Goal: Information Seeking & Learning: Check status

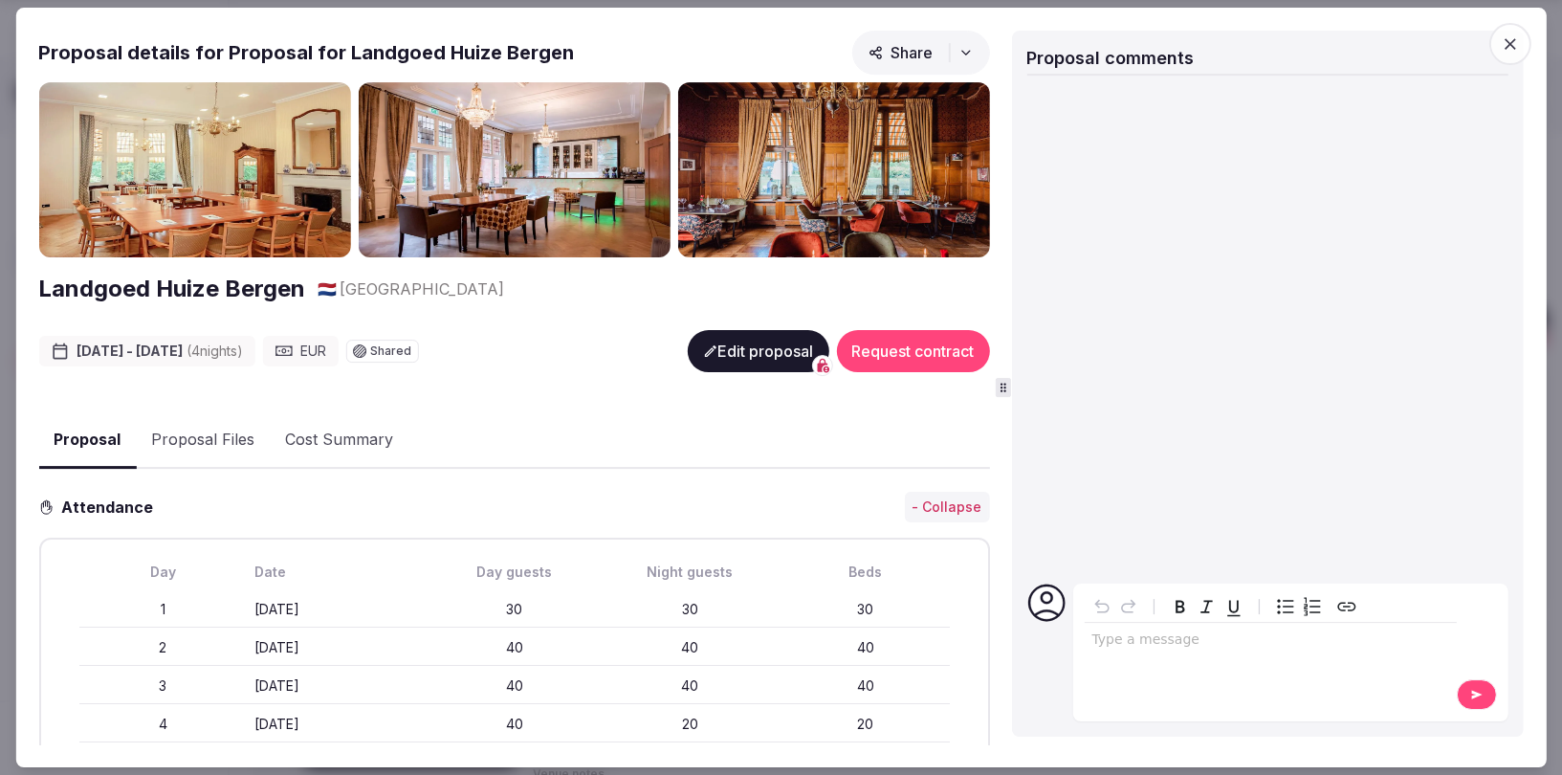
scroll to position [1465, 0]
click at [1503, 42] on icon "button" at bounding box center [1510, 43] width 19 height 19
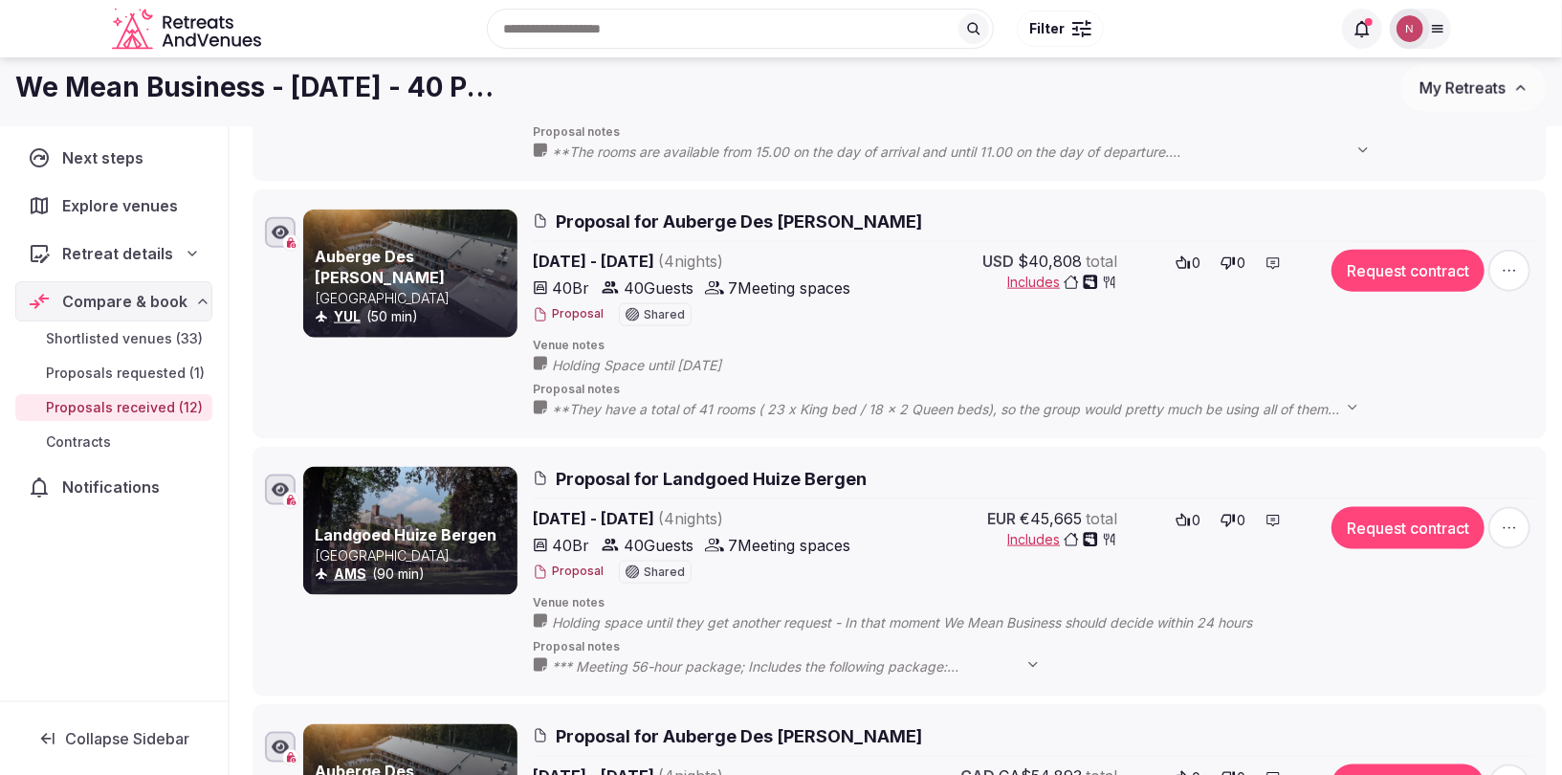
scroll to position [1437, 0]
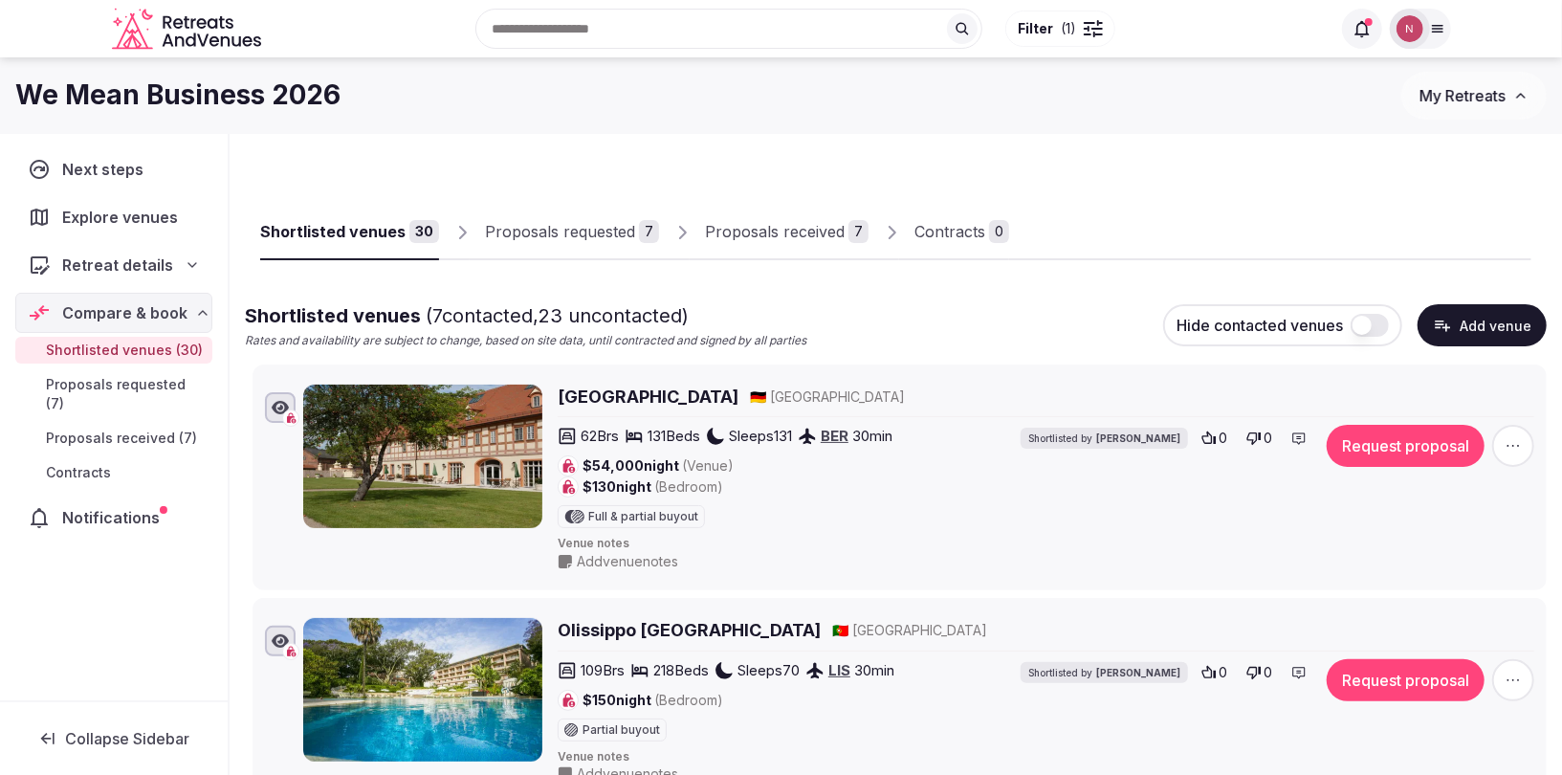
click at [814, 226] on div "Proposals received" at bounding box center [775, 231] width 140 height 23
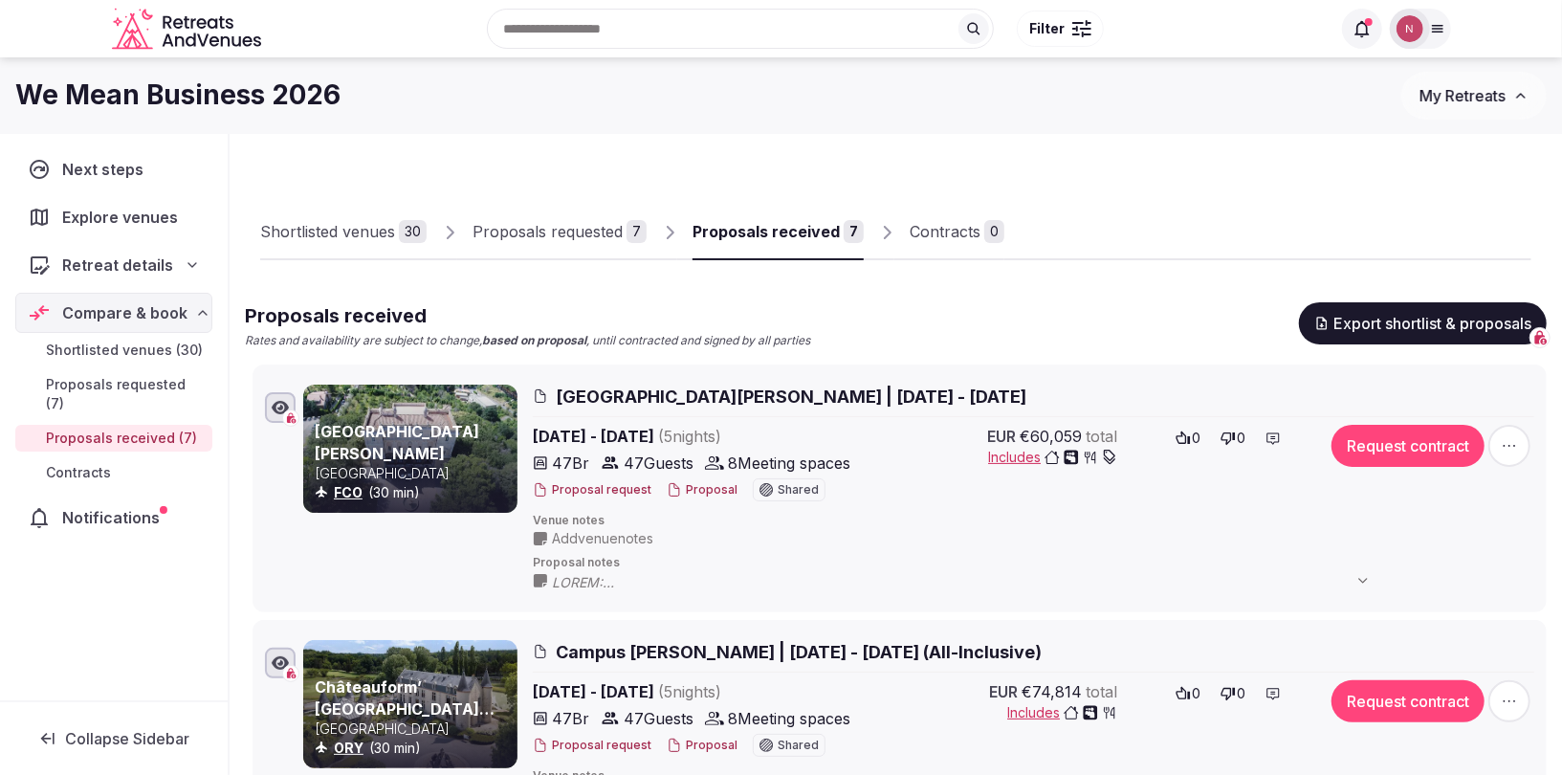
click at [682, 482] on button "Proposal" at bounding box center [702, 490] width 71 height 16
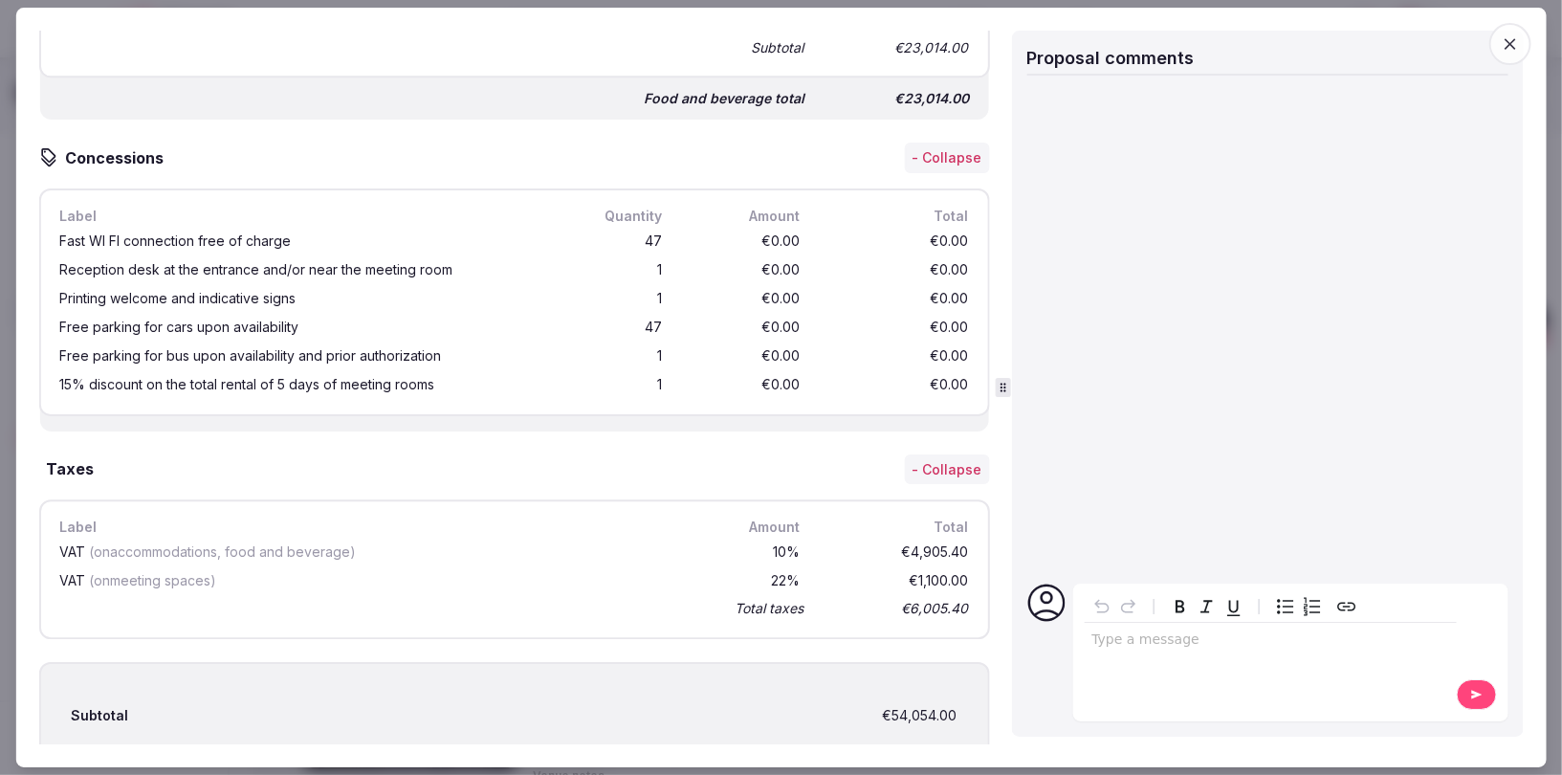
scroll to position [3392, 0]
